Goal: Information Seeking & Learning: Learn about a topic

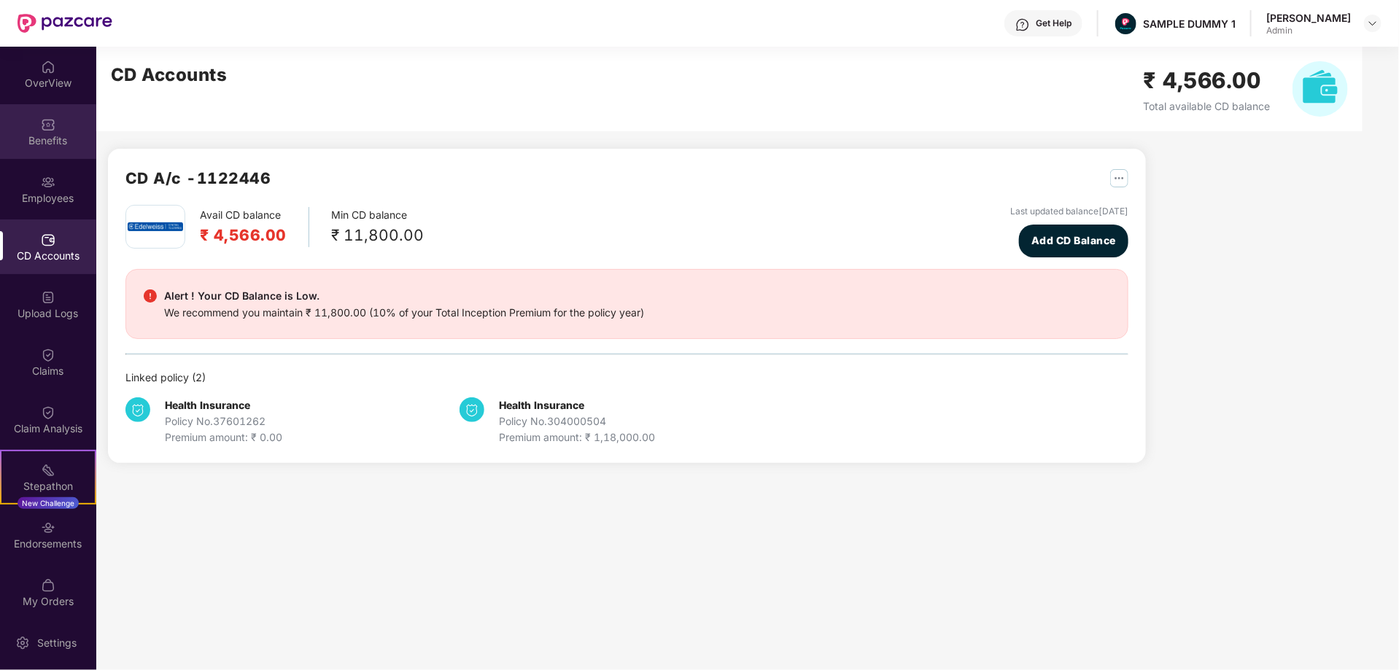
scroll to position [59, 0]
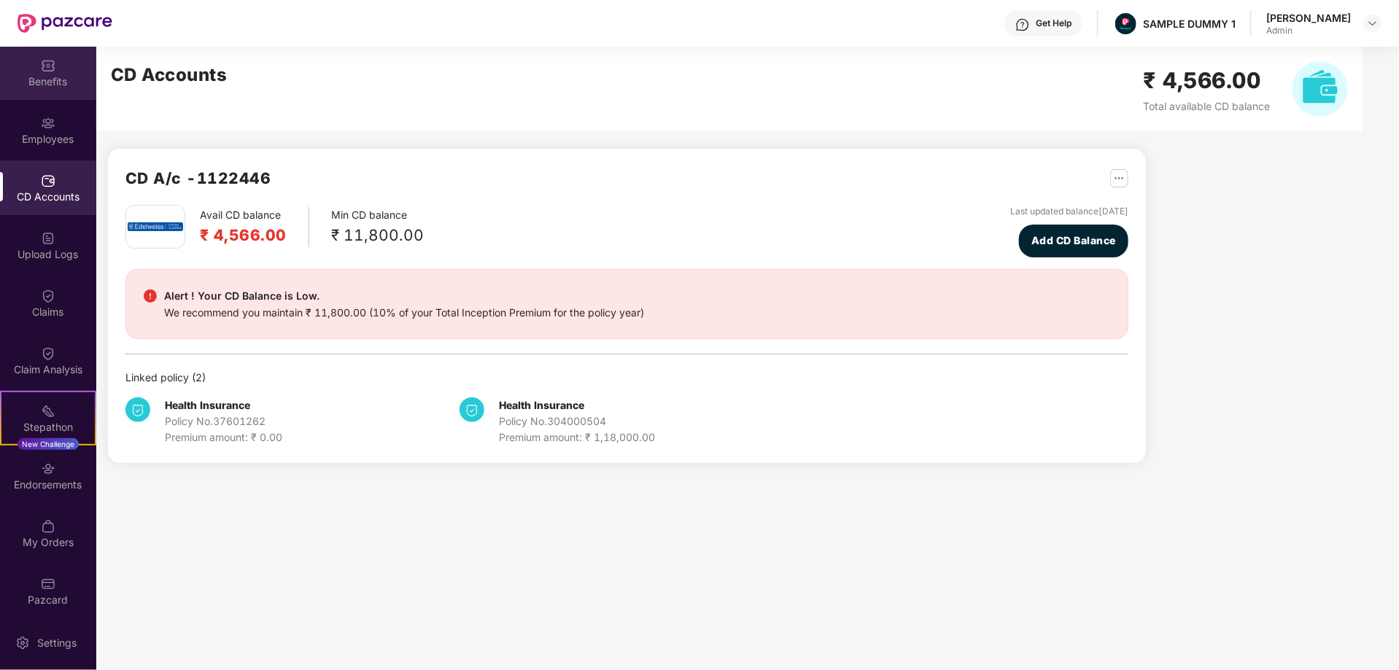
click at [53, 61] on div "Benefits" at bounding box center [48, 72] width 96 height 55
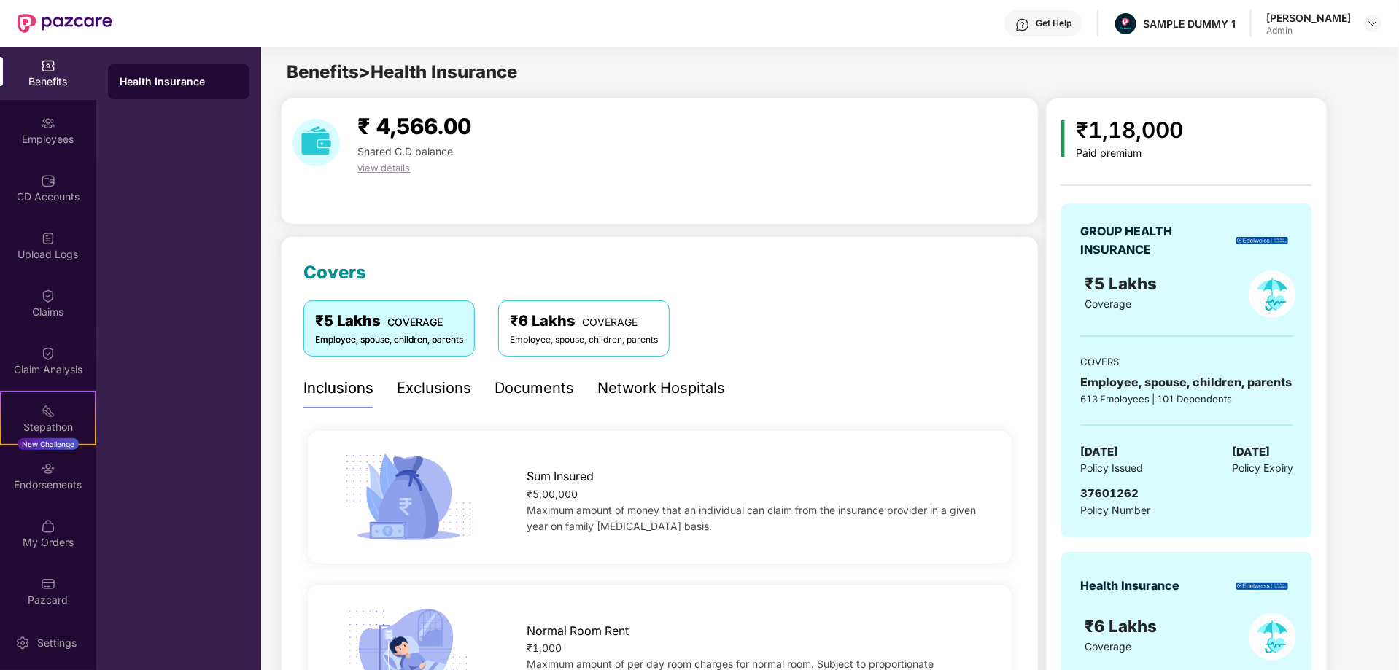
click at [47, 82] on div "Benefits" at bounding box center [48, 81] width 96 height 15
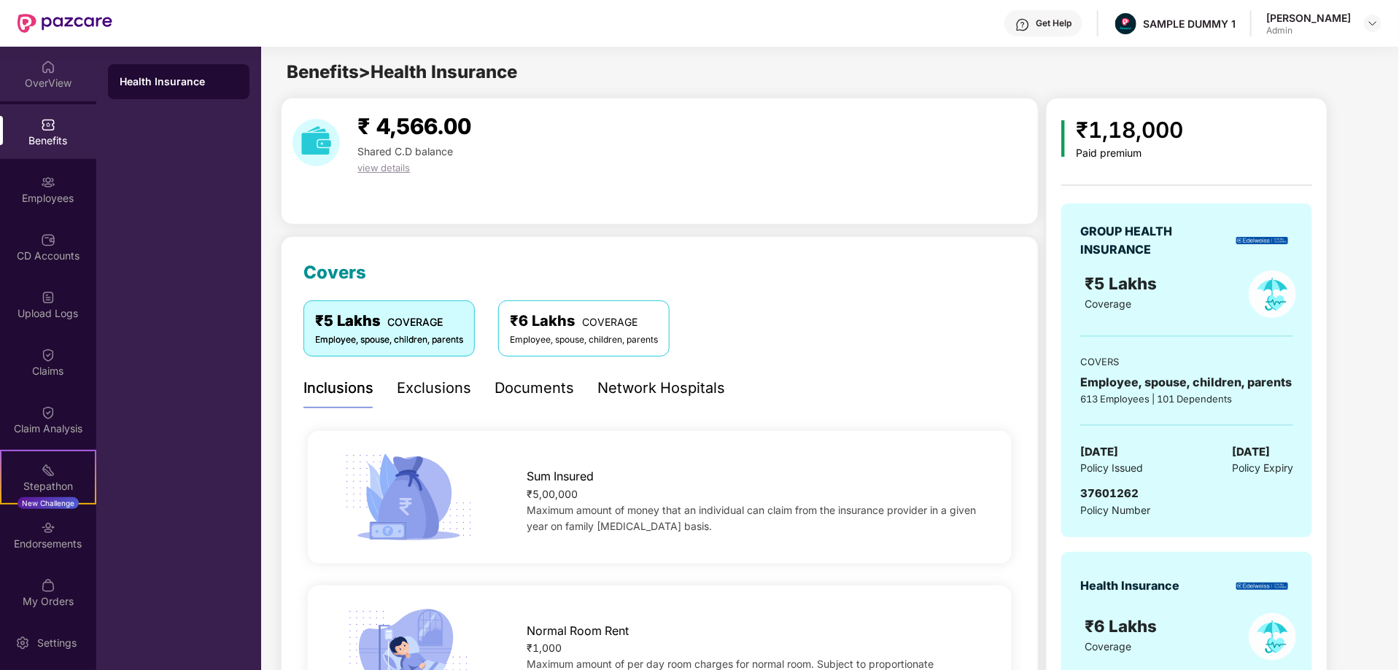
click at [46, 79] on div "OverView" at bounding box center [48, 83] width 96 height 15
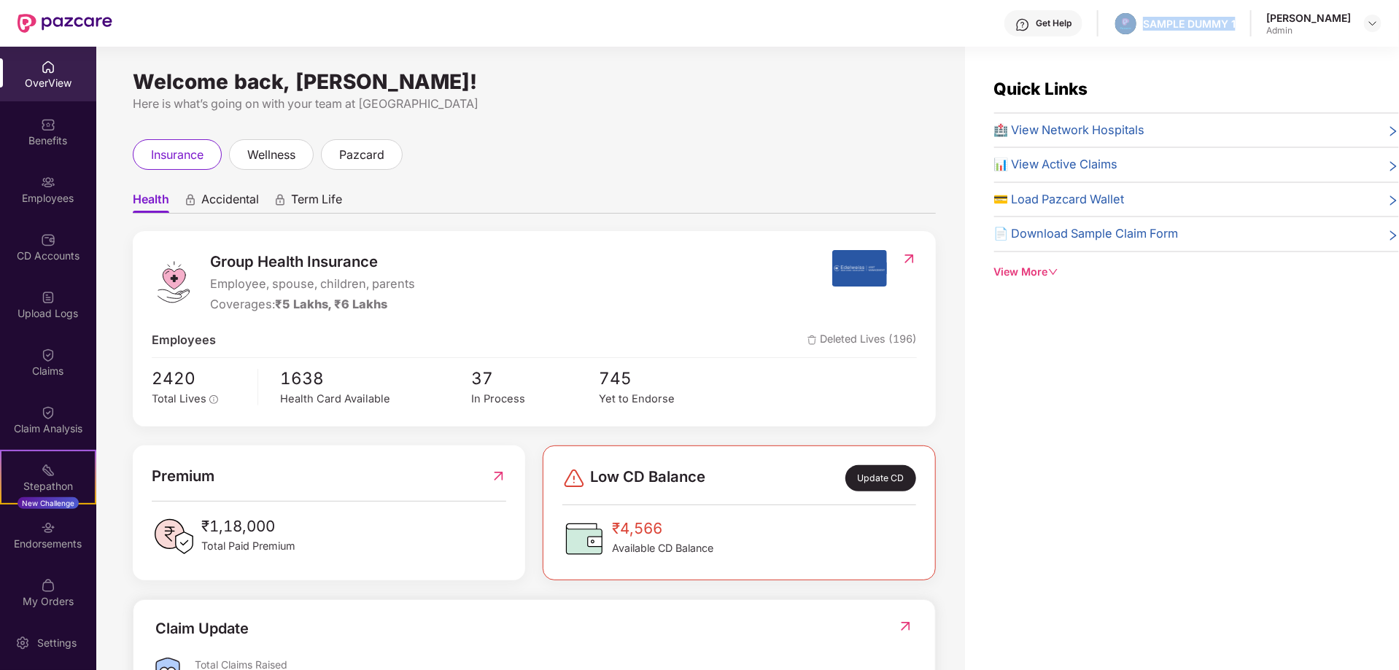
drag, startPoint x: 1124, startPoint y: 20, endPoint x: 1231, endPoint y: 30, distance: 107.7
click at [1231, 30] on div "Get Help SAMPLE DUMMY 1 [PERSON_NAME] Shukla Admin" at bounding box center [746, 23] width 1269 height 47
click at [668, 77] on div "Welcome back, [PERSON_NAME]!" at bounding box center [534, 82] width 803 height 12
drag, startPoint x: 207, startPoint y: 291, endPoint x: 333, endPoint y: 306, distance: 126.3
click at [333, 306] on div "Group Health Insurance Employee, spouse, children, parents Coverages: ₹5 Lakhs,…" at bounding box center [492, 281] width 681 height 63
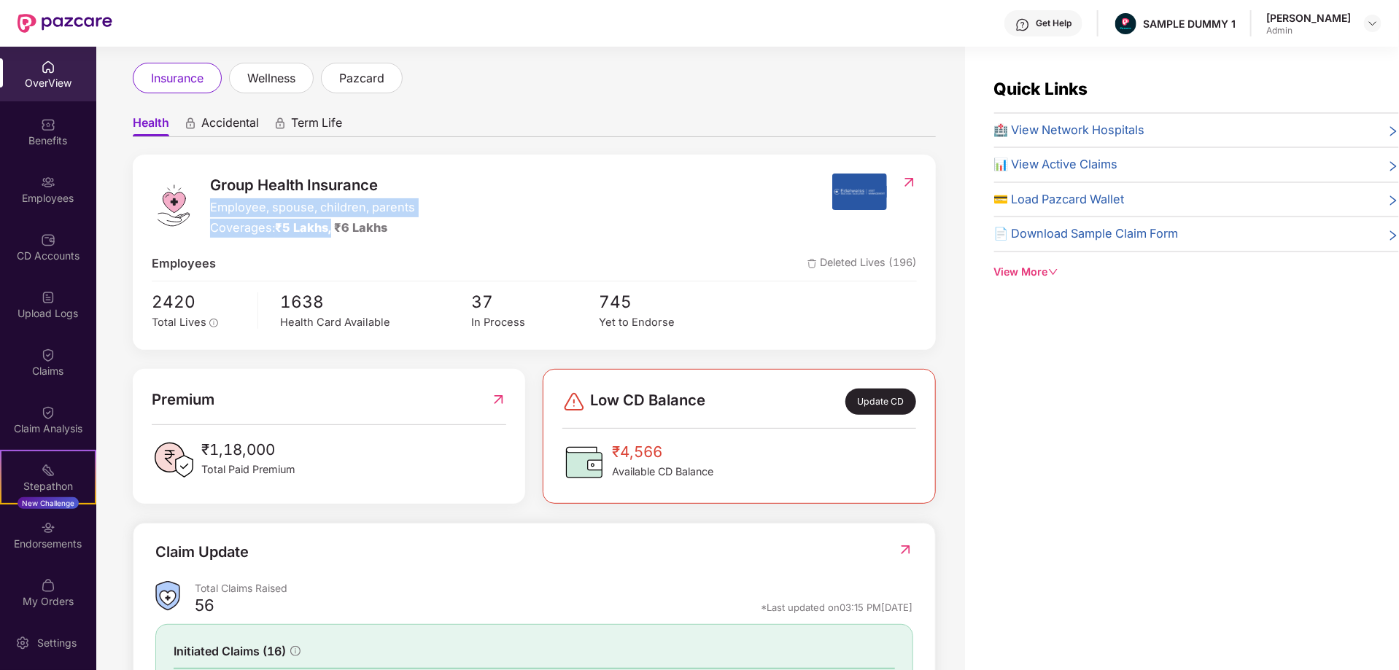
scroll to position [219, 0]
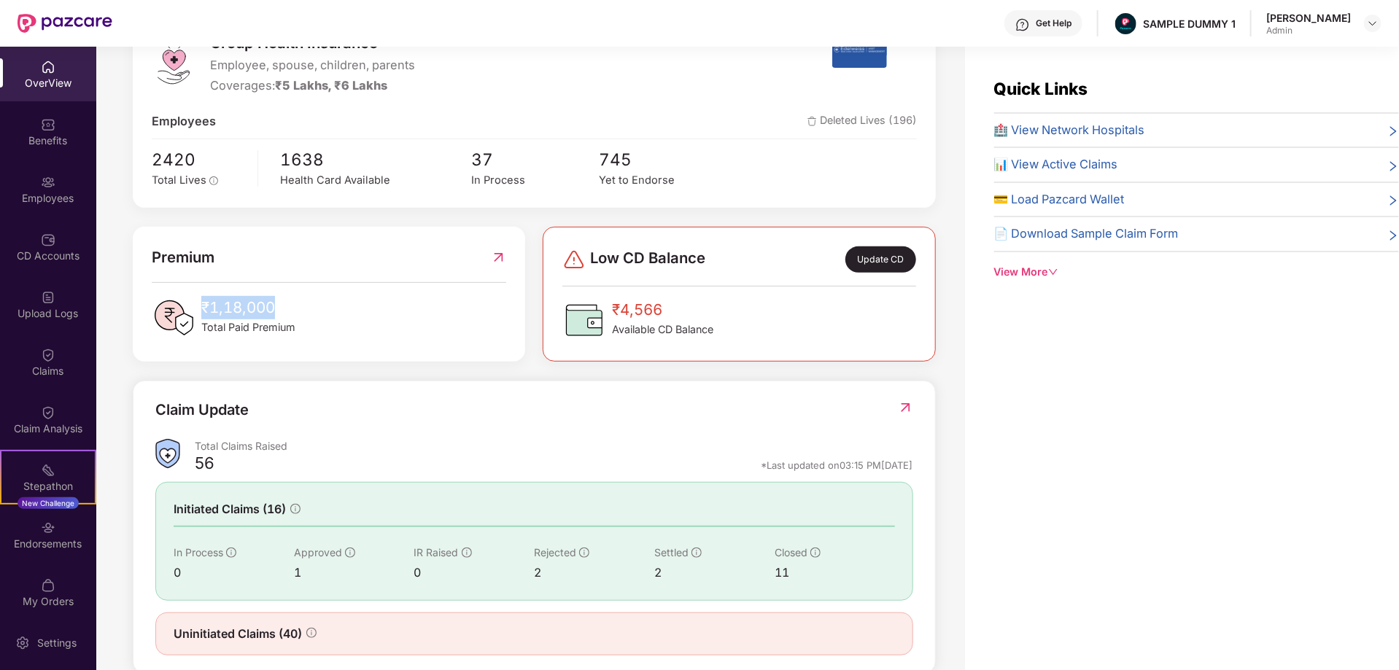
drag, startPoint x: 287, startPoint y: 312, endPoint x: 203, endPoint y: 300, distance: 84.8
click at [203, 300] on span "₹1,18,000" at bounding box center [248, 307] width 94 height 23
drag, startPoint x: 683, startPoint y: 306, endPoint x: 611, endPoint y: 302, distance: 72.3
click at [611, 302] on div "₹4,566 Available CD Balance" at bounding box center [638, 320] width 151 height 44
click at [650, 368] on div "Group Health Insurance Employee, spouse, children, parents Coverages: ₹5 Lakhs,…" at bounding box center [534, 343] width 803 height 662
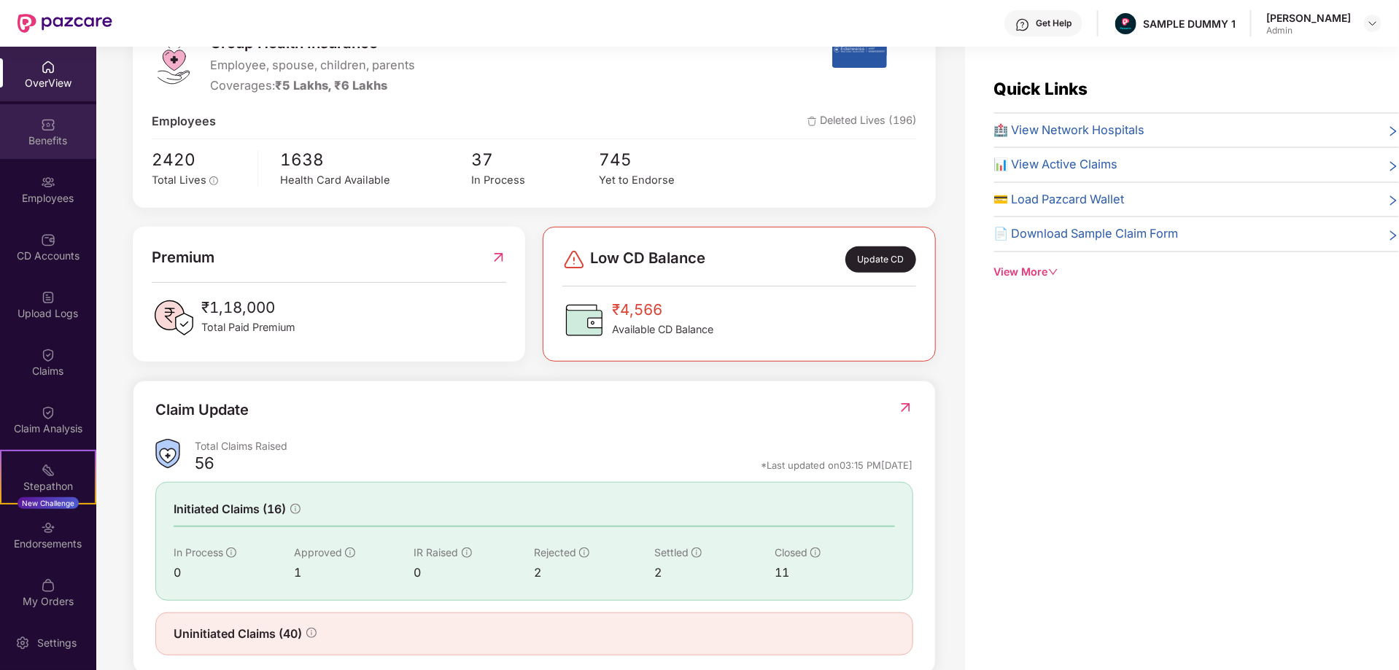
click at [47, 131] on img at bounding box center [48, 124] width 15 height 15
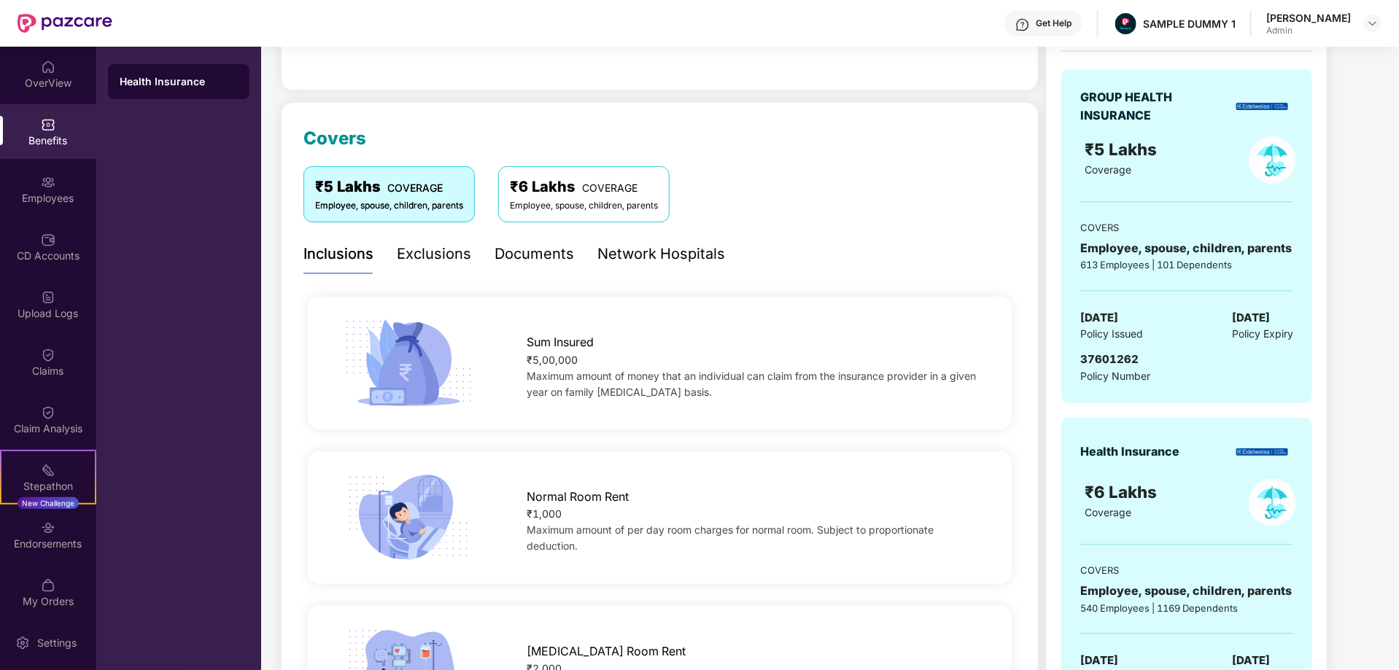
scroll to position [274, 0]
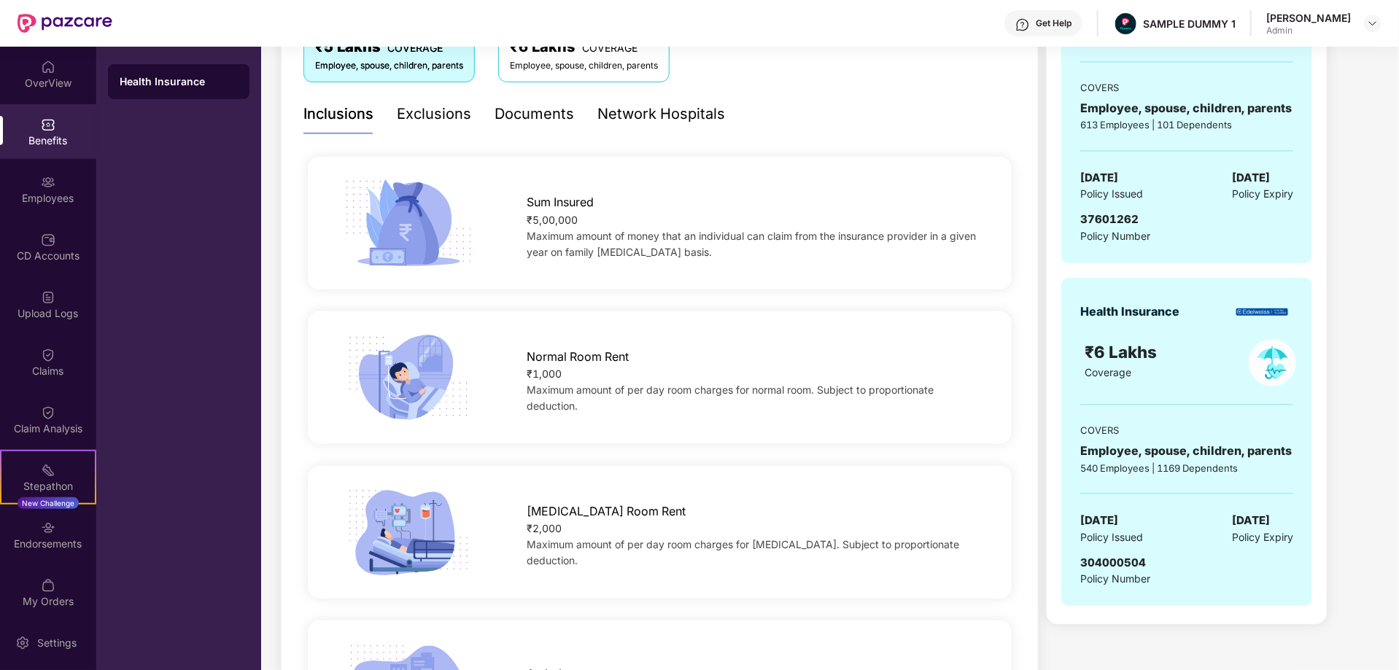
click at [409, 105] on div "Exclusions" at bounding box center [434, 114] width 74 height 23
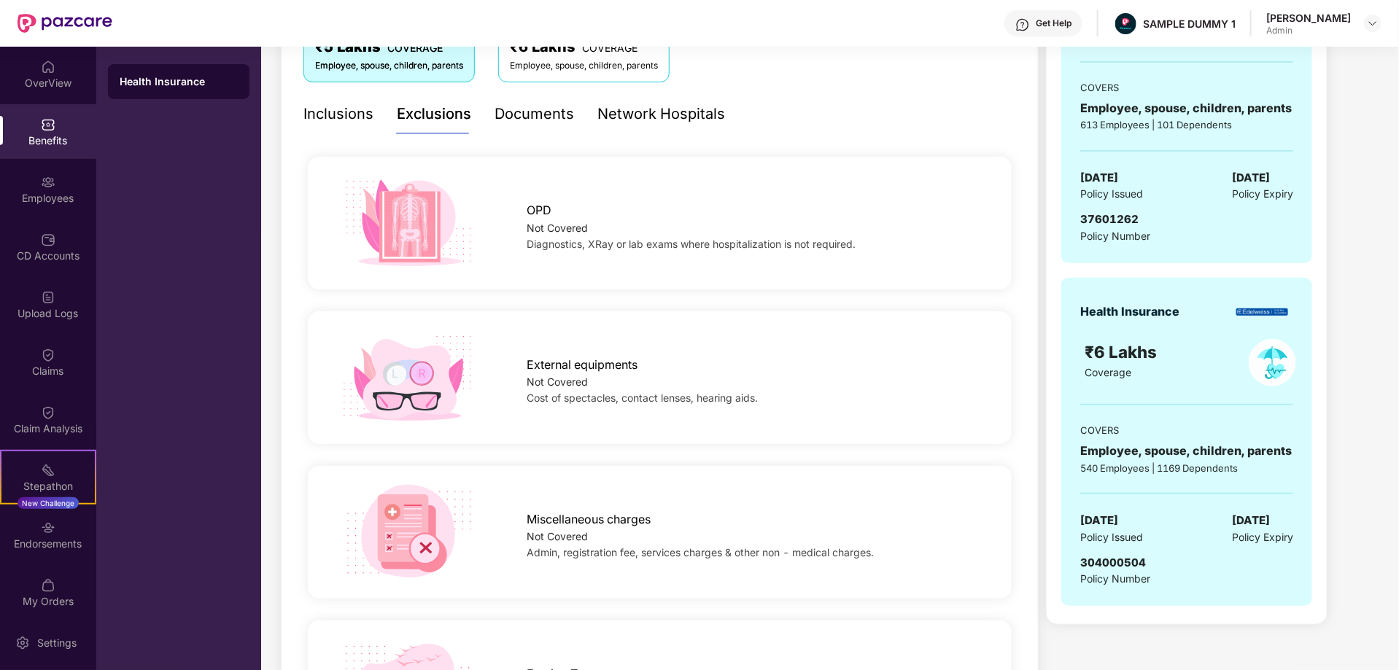
click at [529, 114] on div "Documents" at bounding box center [535, 114] width 80 height 23
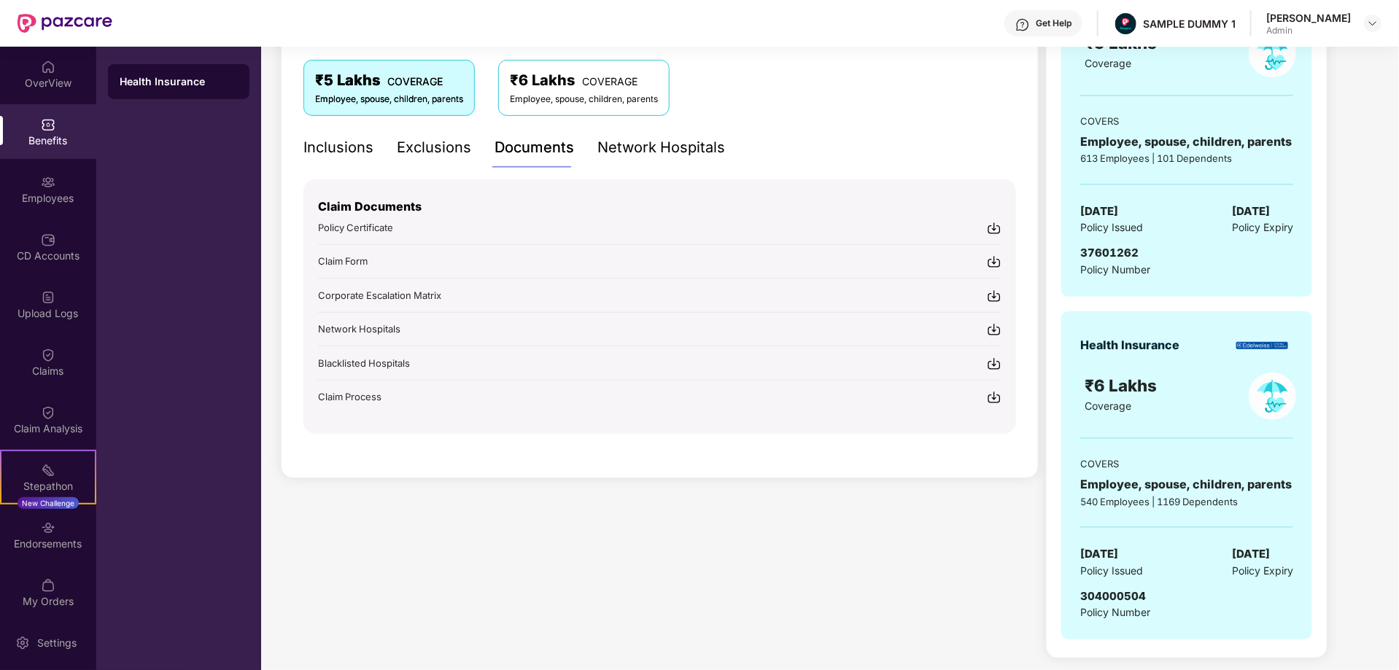
scroll to position [238, 0]
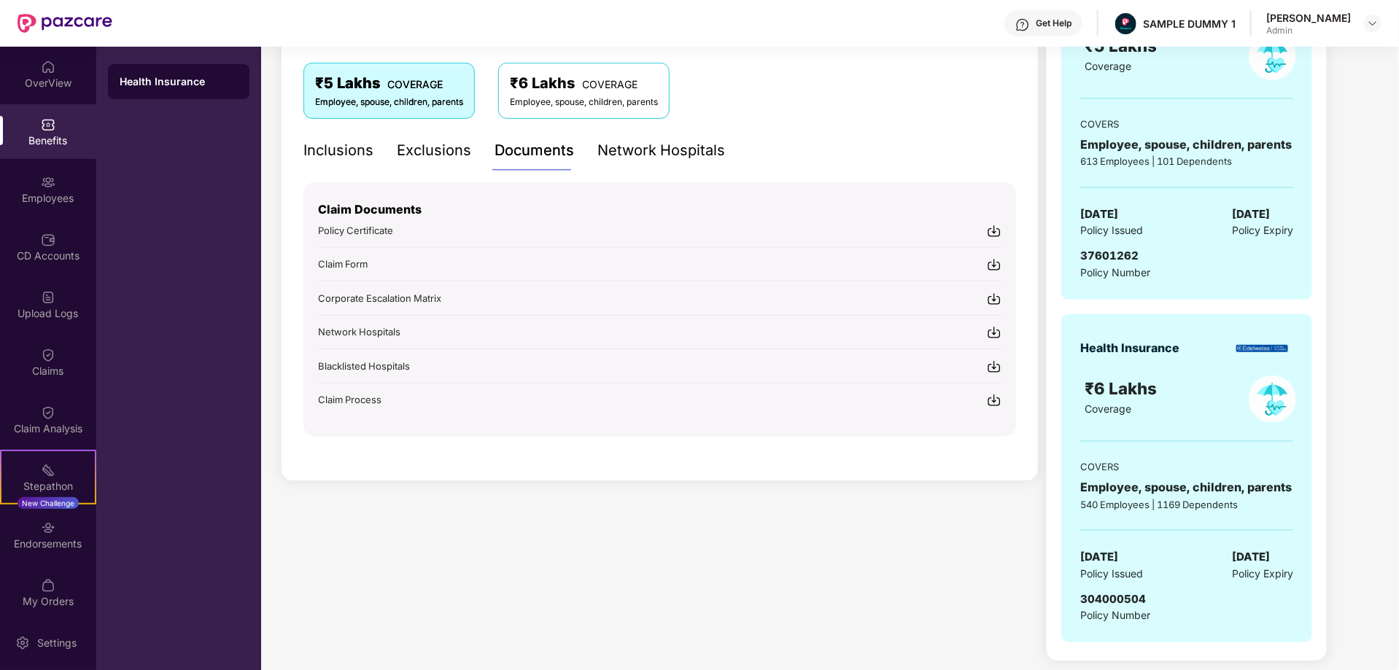
click at [670, 147] on div "Network Hospitals" at bounding box center [662, 150] width 128 height 23
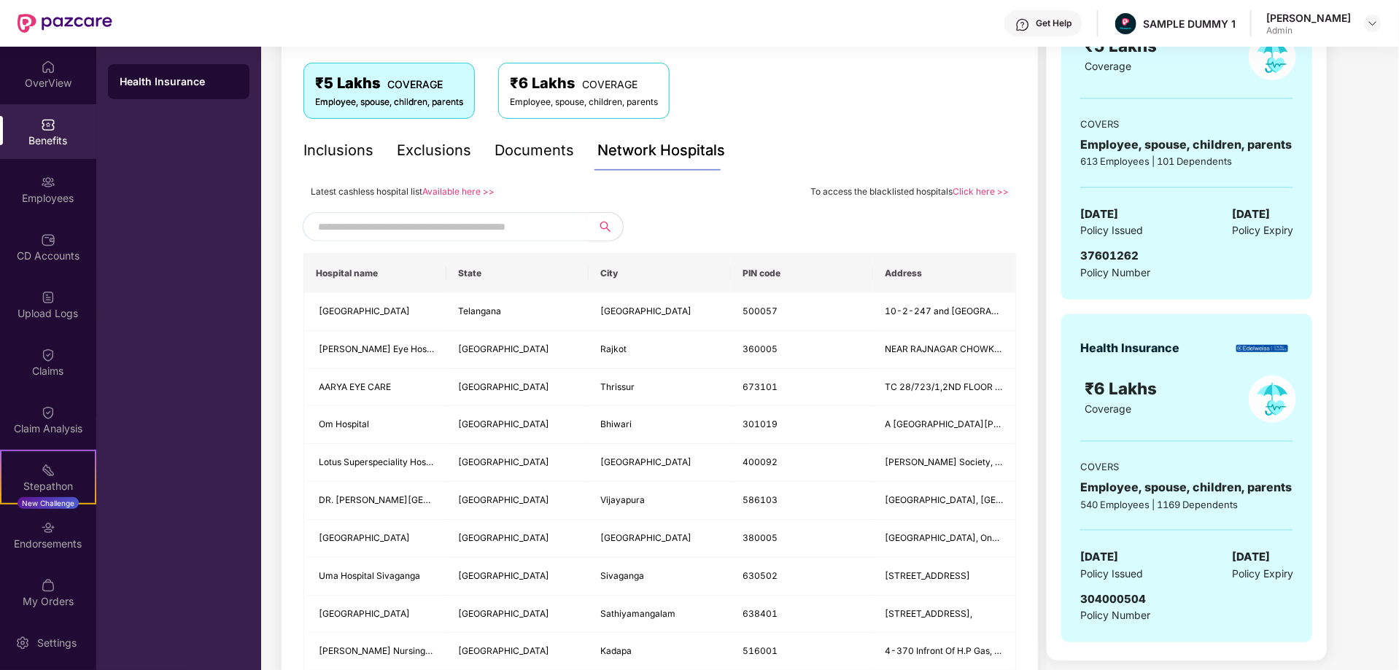
click at [463, 223] on input "text" at bounding box center [443, 227] width 250 height 22
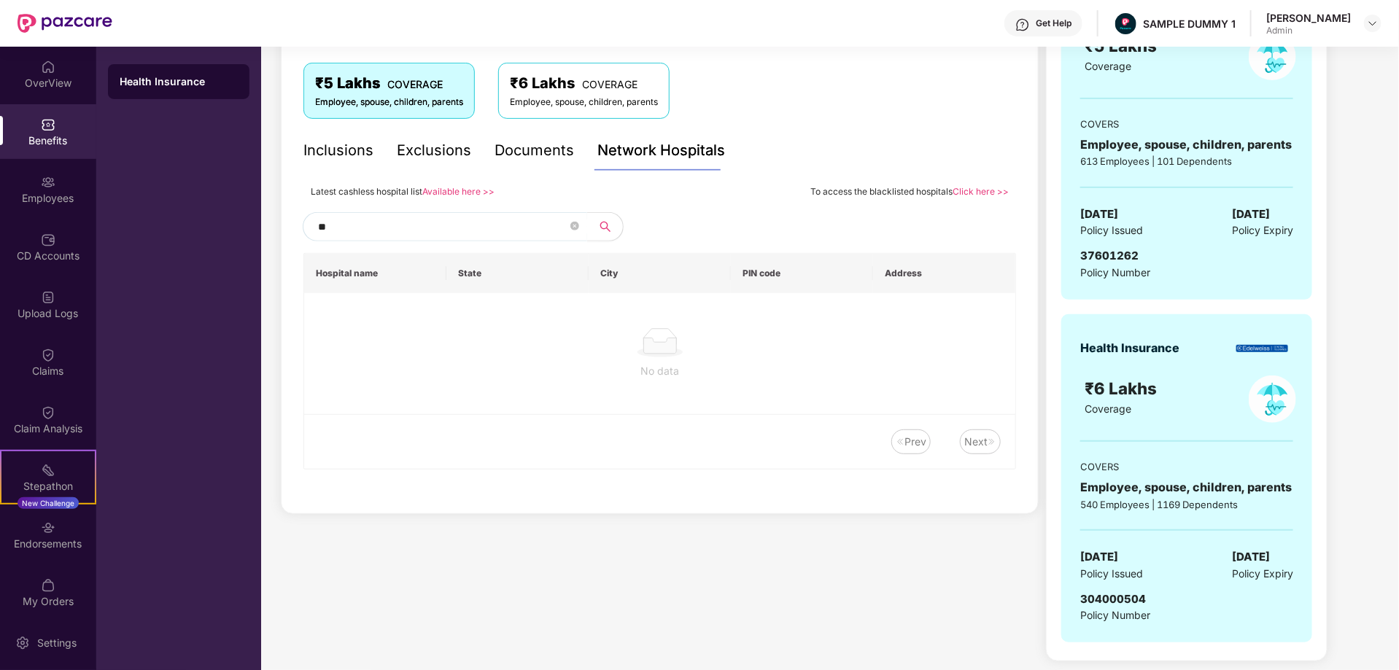
type input "*"
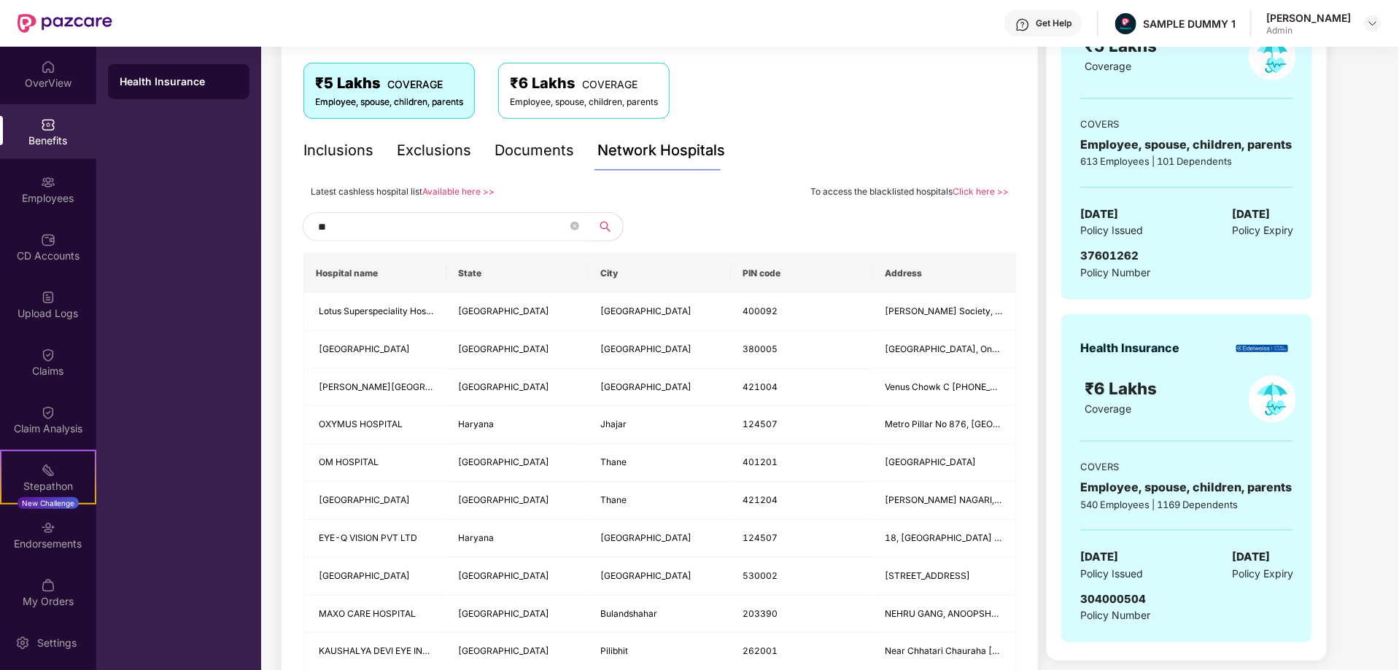
type input "*"
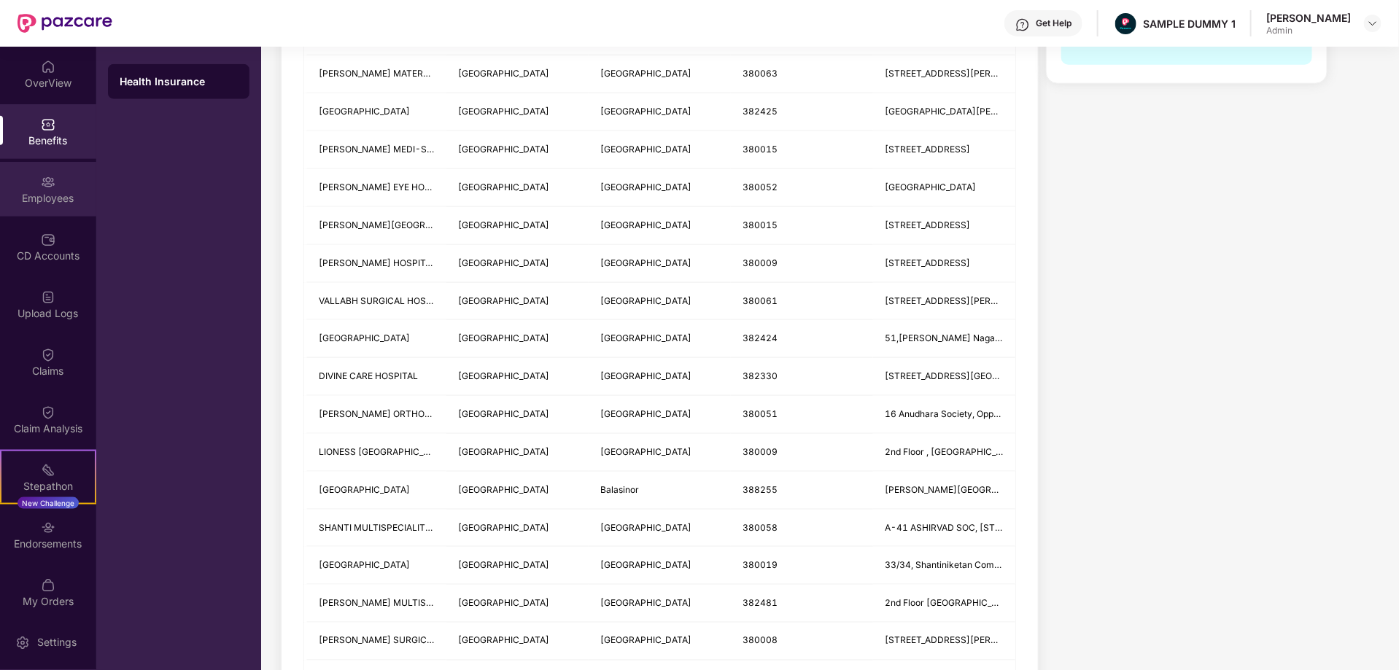
scroll to position [416, 0]
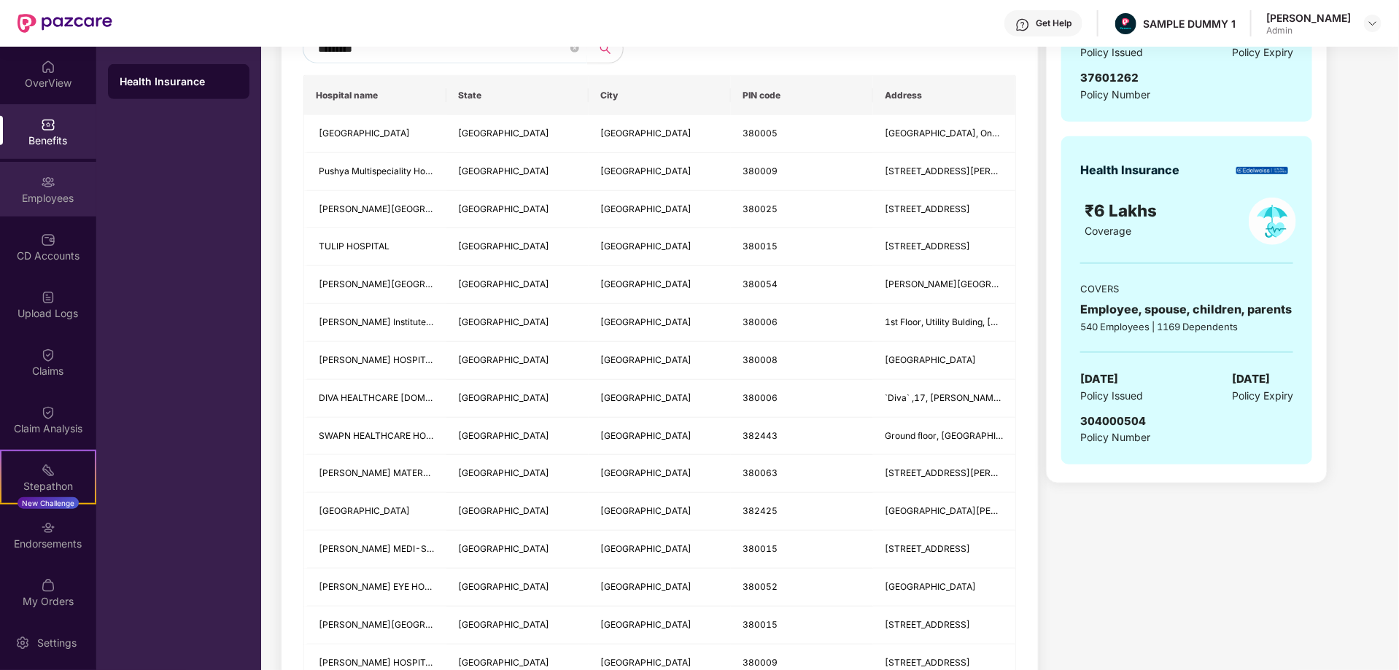
type input "*********"
click at [45, 188] on img at bounding box center [48, 182] width 15 height 15
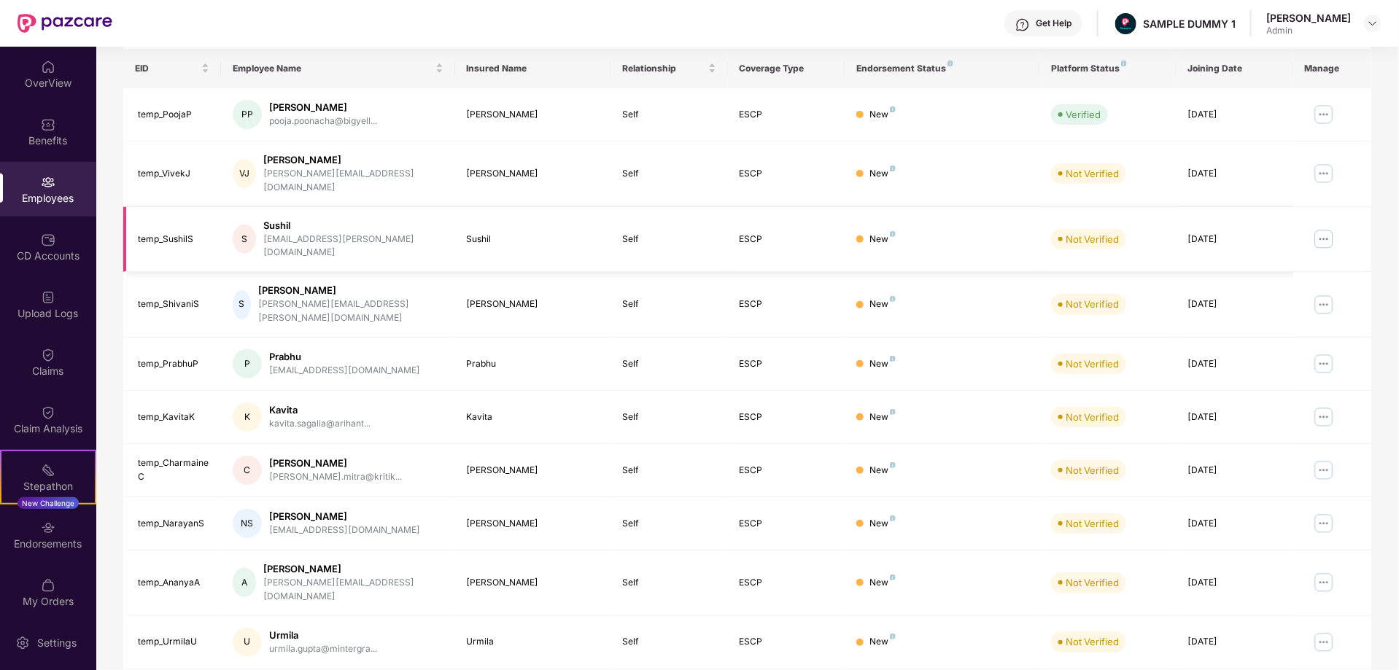
scroll to position [0, 0]
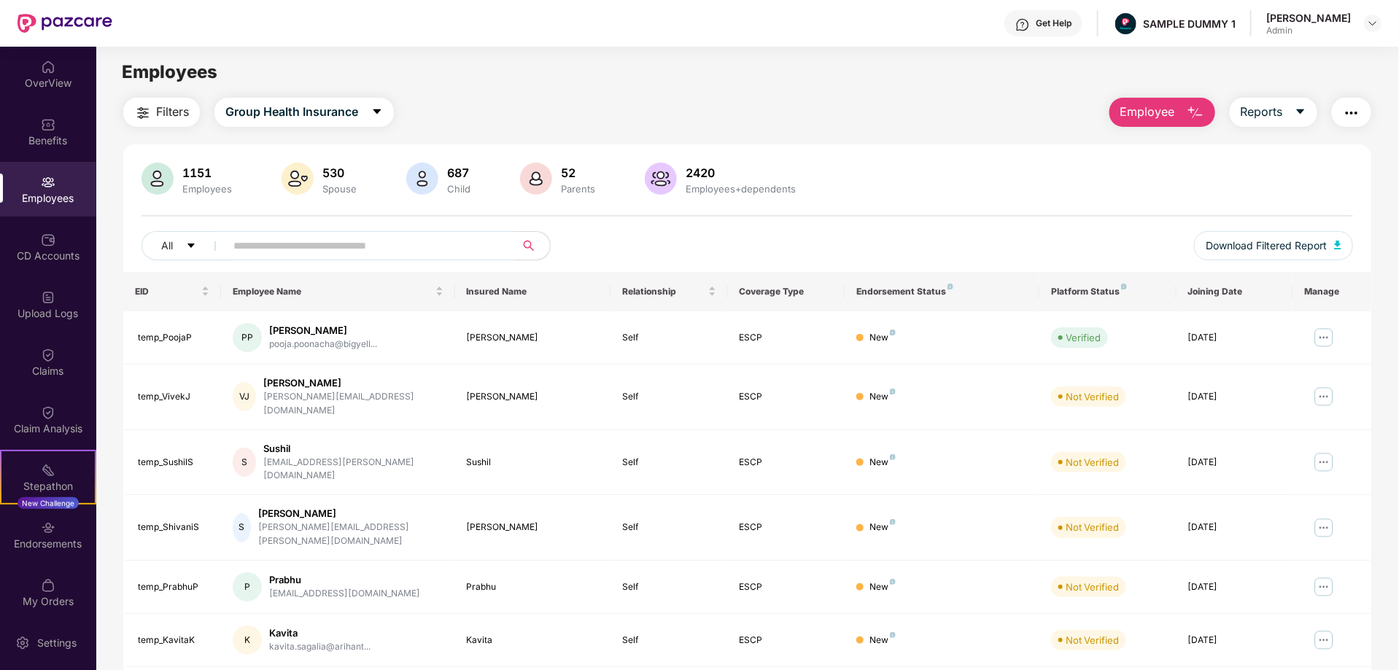
click at [1145, 116] on span "Employee" at bounding box center [1148, 112] width 55 height 18
click at [1281, 103] on span "Reports" at bounding box center [1262, 112] width 42 height 18
click at [1361, 109] on button "button" at bounding box center [1351, 112] width 39 height 29
click at [35, 136] on div "Benefits" at bounding box center [48, 141] width 96 height 15
